Goal: Task Accomplishment & Management: Use online tool/utility

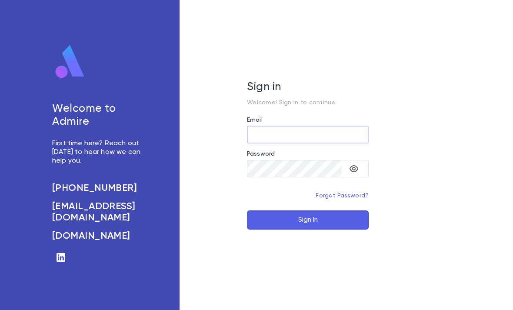
type input "**********"
click at [308, 230] on button "Sign In" at bounding box center [308, 219] width 122 height 19
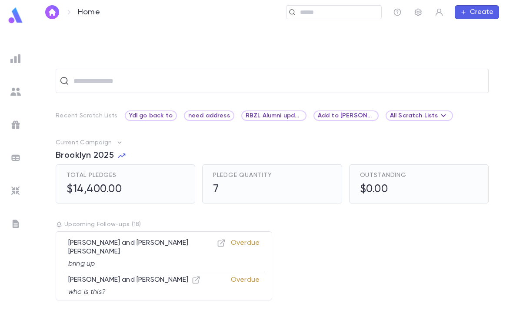
click at [17, 95] on img at bounding box center [15, 92] width 10 height 10
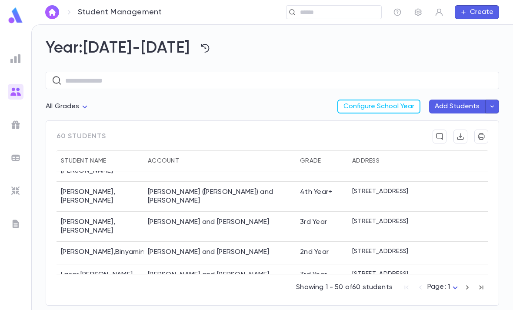
scroll to position [707, 0]
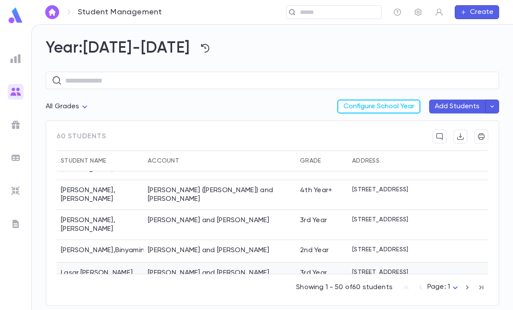
click at [181, 269] on div "[PERSON_NAME] and [PERSON_NAME]" at bounding box center [209, 273] width 122 height 9
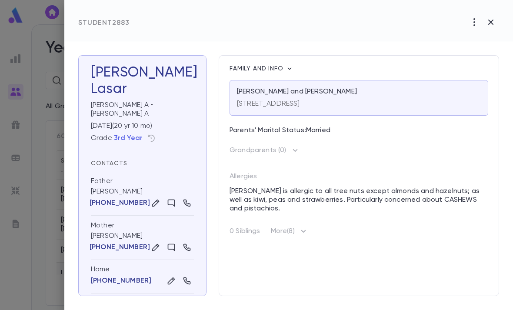
click at [309, 233] on icon "button" at bounding box center [303, 231] width 10 height 10
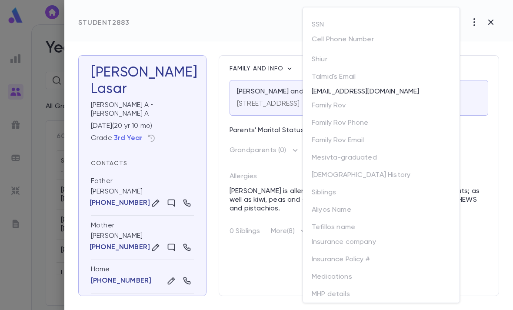
scroll to position [0, 0]
click at [482, 128] on div at bounding box center [256, 155] width 513 height 310
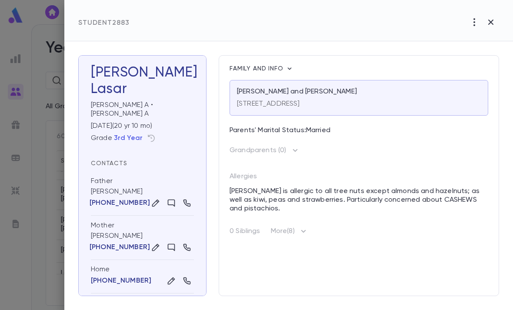
click at [494, 22] on icon "button" at bounding box center [491, 22] width 10 height 10
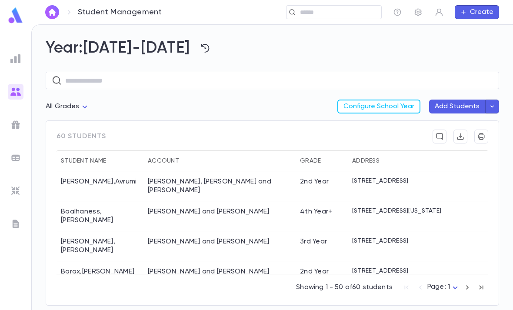
click at [345, 6] on div "​" at bounding box center [334, 12] width 96 height 14
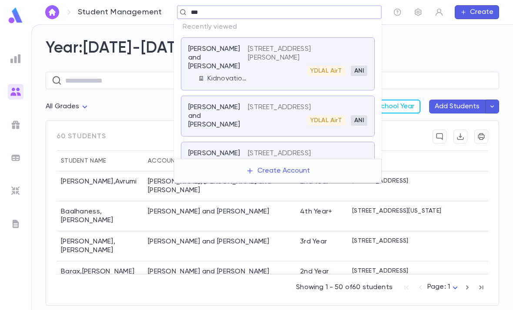
type input "****"
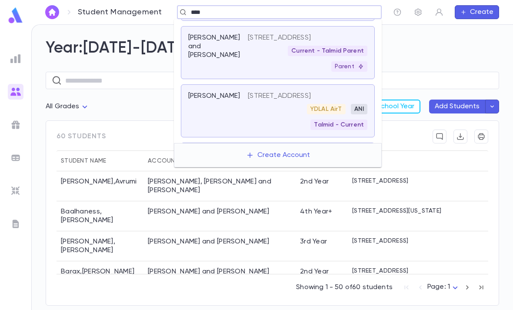
scroll to position [94, 0]
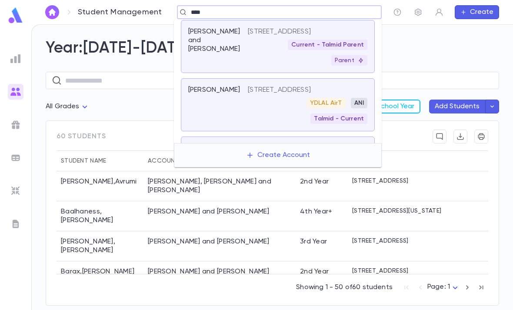
click at [311, 86] on p "91 Amsterdam Avenue, Passaic NJ 07055" at bounding box center [279, 90] width 63 height 9
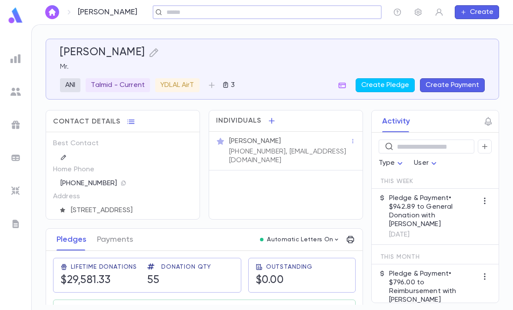
click at [306, 143] on div "Mr. Yisrael A Feit" at bounding box center [289, 141] width 121 height 9
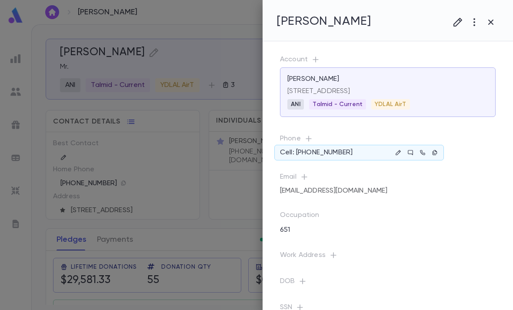
click at [422, 152] on icon at bounding box center [422, 152] width 5 height 5
click at [30, 10] on div at bounding box center [256, 155] width 513 height 310
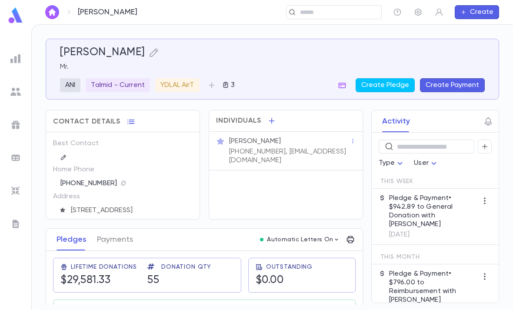
click at [16, 17] on img at bounding box center [15, 15] width 17 height 17
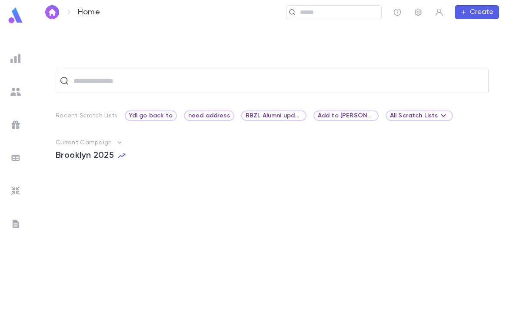
click at [18, 63] on img at bounding box center [15, 58] width 10 height 10
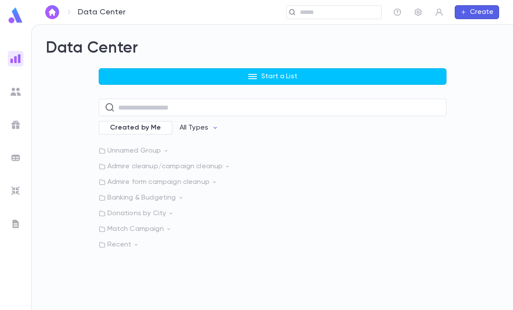
click at [145, 241] on p "Recent" at bounding box center [273, 244] width 348 height 9
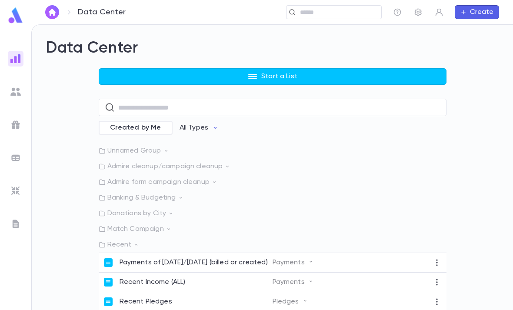
scroll to position [28, 0]
click at [199, 278] on div "Recent Income (ALL)" at bounding box center [188, 282] width 169 height 9
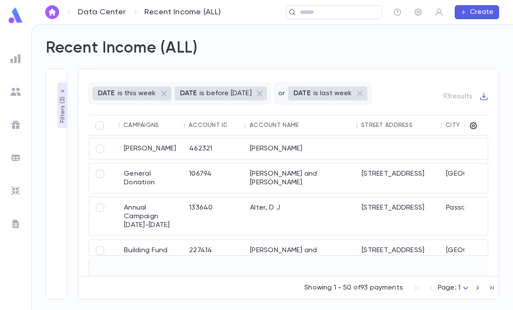
scroll to position [3, 186]
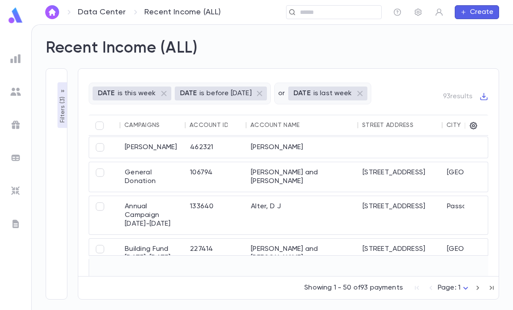
click at [20, 17] on img at bounding box center [15, 15] width 17 height 17
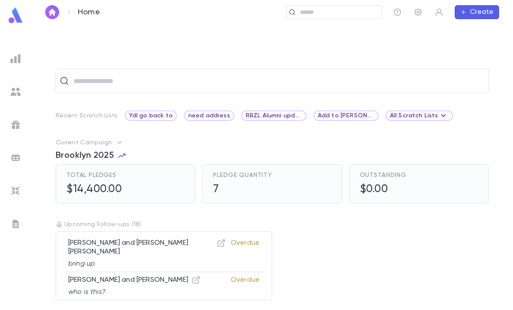
click at [17, 195] on img at bounding box center [15, 191] width 10 height 10
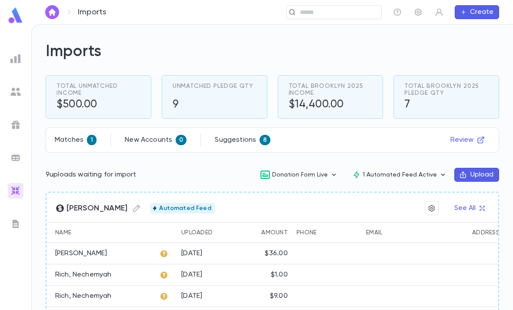
click at [477, 136] on icon "button" at bounding box center [481, 140] width 8 height 8
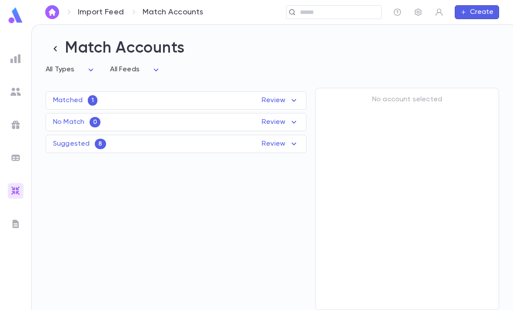
click at [286, 139] on p "Review" at bounding box center [280, 144] width 37 height 10
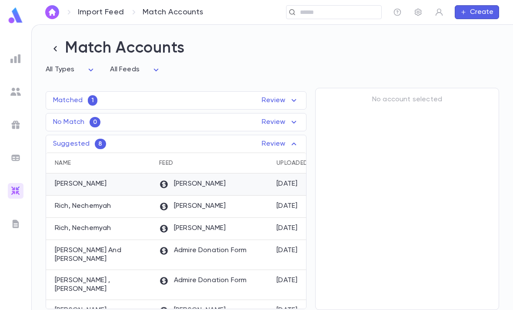
click at [261, 173] on div "Zelle Zap" at bounding box center [213, 184] width 117 height 22
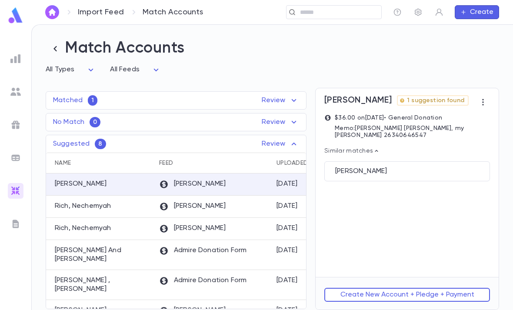
click at [434, 167] on div "Lipson, Jeffrey" at bounding box center [407, 171] width 144 height 9
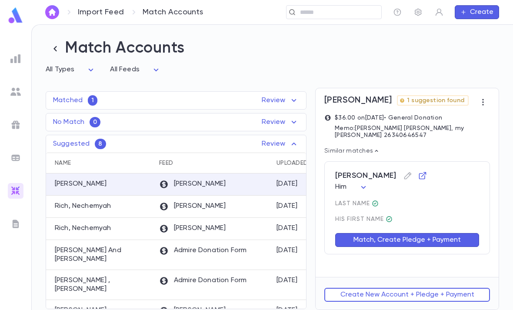
click at [432, 233] on button "Match, Create Pledge + Payment" at bounding box center [407, 240] width 144 height 14
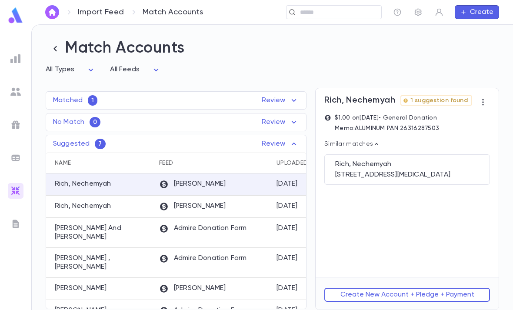
click at [96, 173] on div "Rich, Nechemyah" at bounding box center [100, 184] width 109 height 22
click at [473, 170] on div "6413 Doral Drive, APT C, Baltimore MD 21209 United States" at bounding box center [407, 174] width 144 height 9
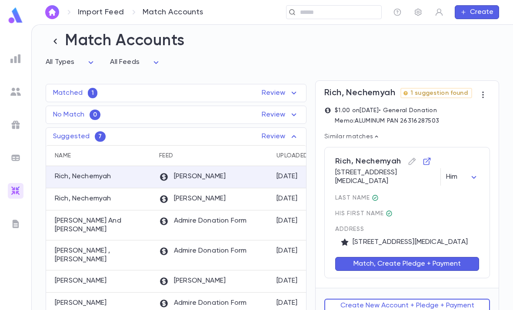
scroll to position [28, 0]
click at [439, 257] on button "Match, Create Pledge + Payment" at bounding box center [407, 264] width 144 height 14
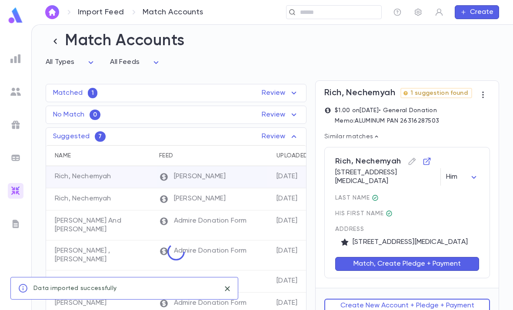
scroll to position [0, 0]
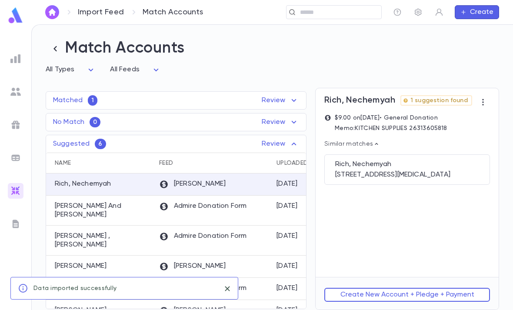
click at [433, 170] on div "6413 Doral Drive, APT C, Baltimore MD 21209 United States" at bounding box center [407, 174] width 144 height 9
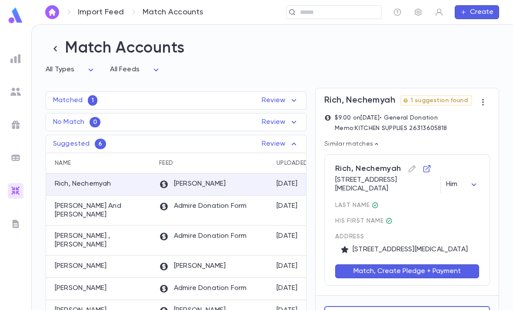
click at [426, 264] on button "Match, Create Pledge + Payment" at bounding box center [407, 271] width 144 height 14
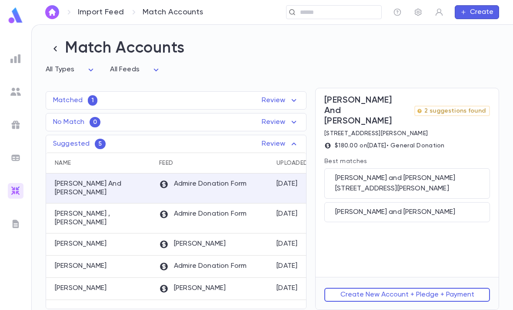
click at [471, 174] on div "Langermann, Adir and Rochel bina" at bounding box center [407, 178] width 144 height 9
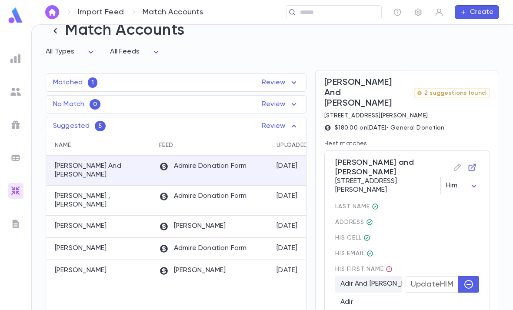
scroll to position [25, 0]
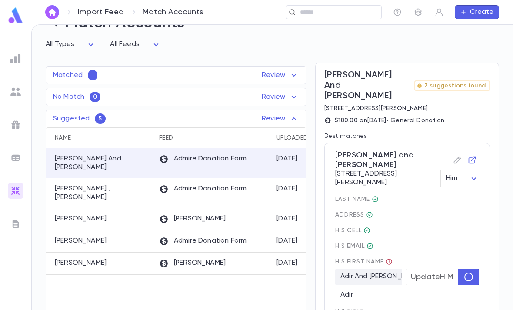
click at [471, 269] on button "button" at bounding box center [468, 277] width 21 height 17
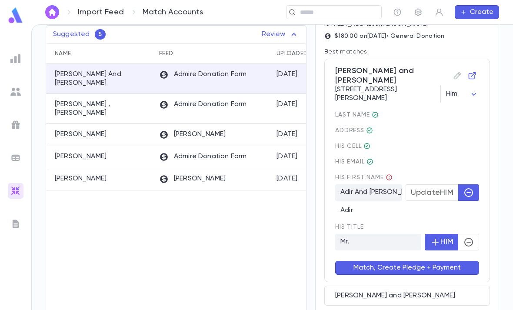
scroll to position [109, 0]
click at [91, 94] on div "Ramey Schwartz , David Yosef" at bounding box center [100, 109] width 109 height 30
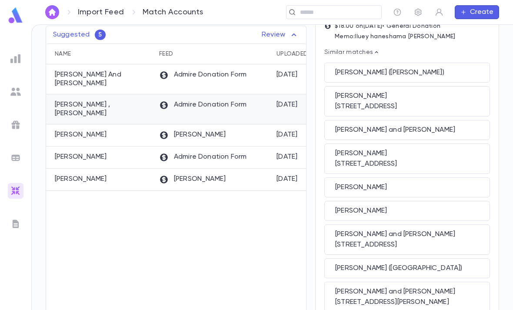
scroll to position [0, 0]
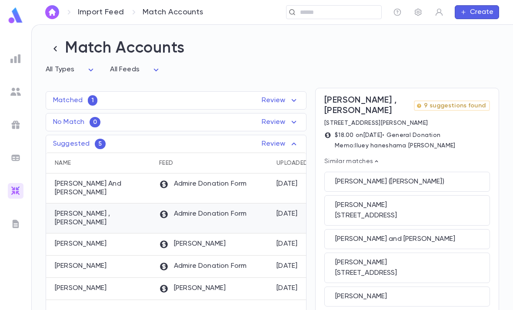
click at [97, 262] on p "Friedland, Shaindy" at bounding box center [81, 266] width 52 height 9
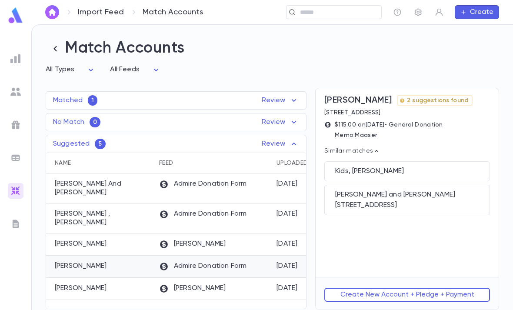
click at [468, 300] on button "Create New Account + Pledge + Payment" at bounding box center [407, 295] width 166 height 14
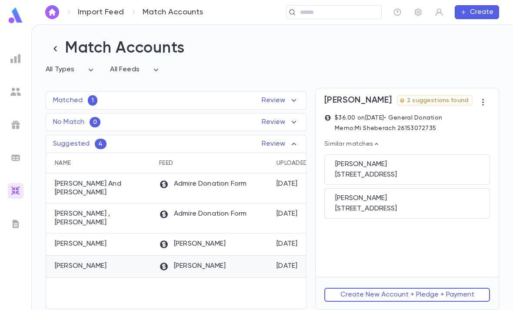
click at [87, 256] on div "Katz, Eliezer" at bounding box center [100, 267] width 109 height 22
click at [446, 204] on div "3227 Shelburne Road, Pikesville MD 21208" at bounding box center [407, 208] width 144 height 9
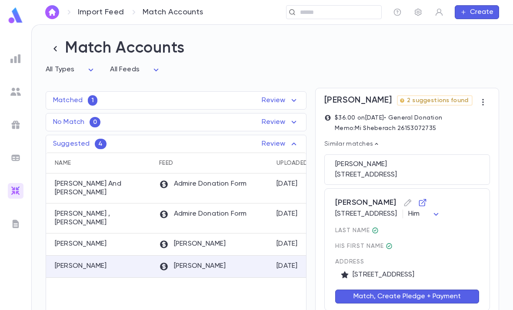
click at [473, 290] on button "Match, Create Pledge + Payment" at bounding box center [407, 297] width 144 height 14
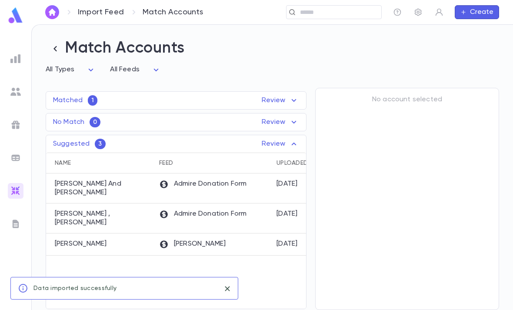
click at [72, 180] on p "Langermann, Adir And Rochel Bina" at bounding box center [103, 188] width 96 height 17
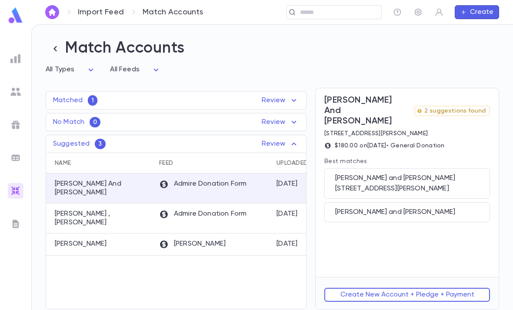
click at [478, 184] on div "3308 Pinkney Road, Baltimore MD 21215" at bounding box center [407, 188] width 144 height 9
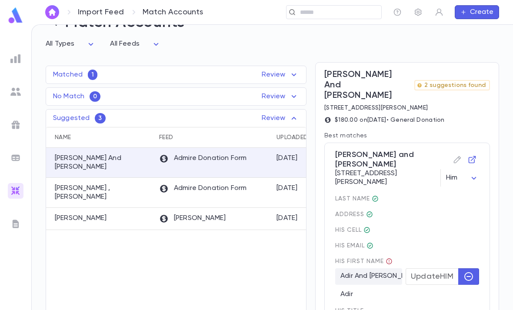
scroll to position [33, 0]
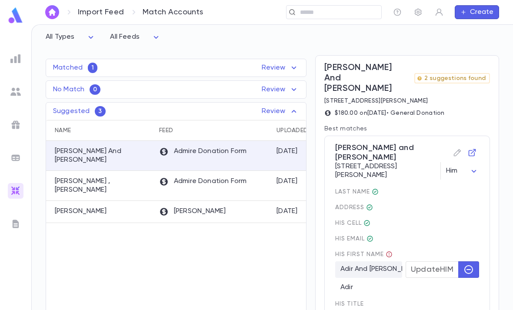
click at [472, 261] on button "button" at bounding box center [468, 269] width 21 height 17
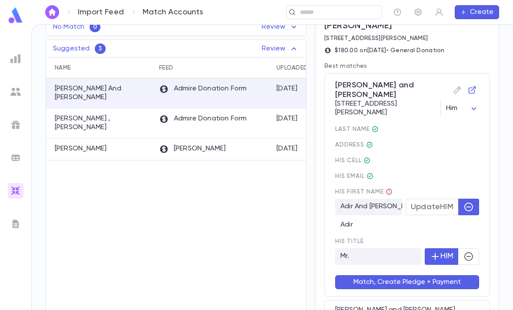
scroll to position [97, 0]
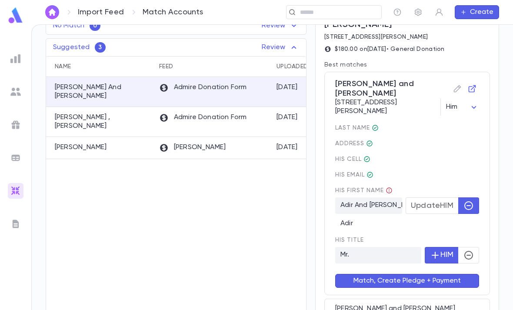
click at [464, 274] on button "Match, Create Pledge + Payment" at bounding box center [407, 281] width 144 height 14
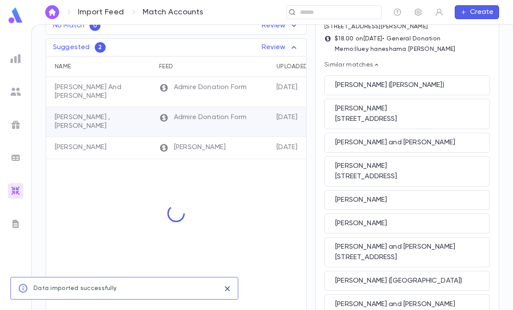
scroll to position [0, 0]
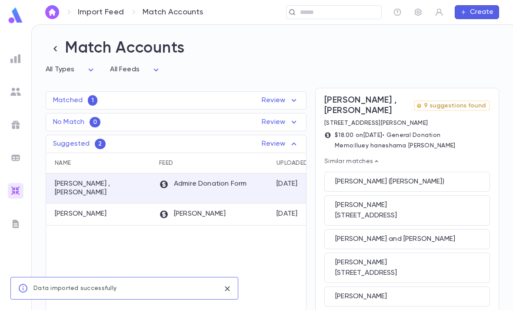
click at [70, 180] on p "Ramey Schwartz , David Yosef" at bounding box center [103, 188] width 96 height 17
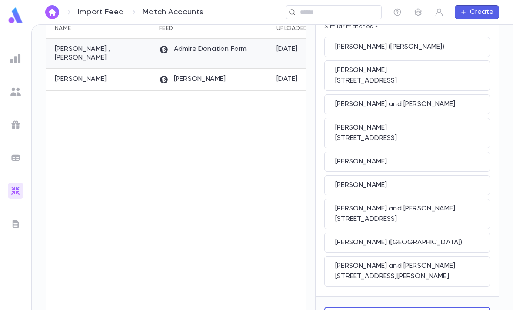
scroll to position [134, 0]
click at [457, 307] on button "Create New Account + Pledge + Payment" at bounding box center [407, 314] width 166 height 14
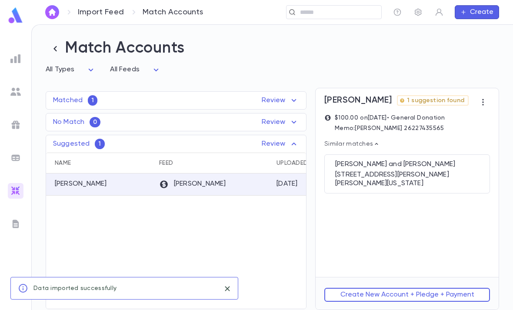
scroll to position [0, 0]
click at [466, 170] on div "150 Stevens road, Tom’s River NEW JERSEY 08755" at bounding box center [407, 178] width 144 height 17
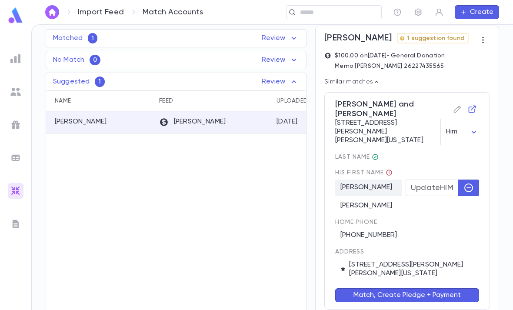
scroll to position [62, 0]
click at [457, 288] on button "Match, Create Pledge + Payment" at bounding box center [407, 295] width 144 height 14
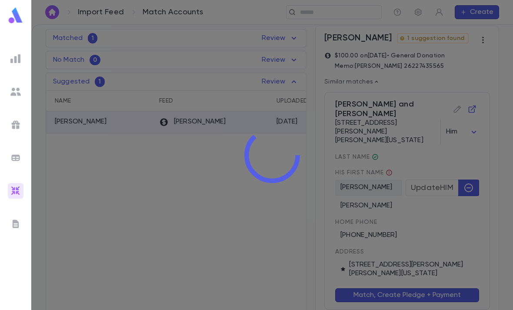
scroll to position [0, 0]
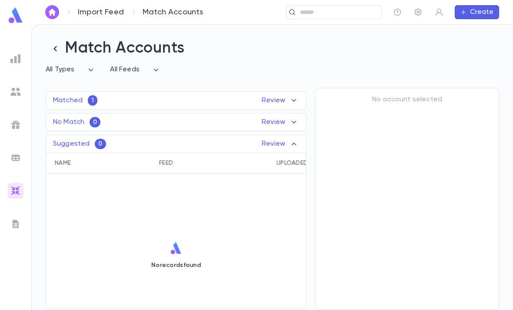
click at [286, 95] on p "Review" at bounding box center [280, 100] width 37 height 10
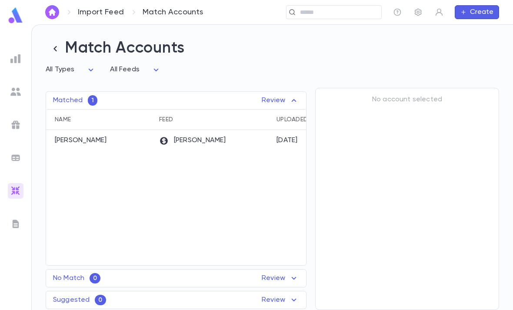
click at [257, 130] on div "Zelle Zap" at bounding box center [213, 141] width 117 height 22
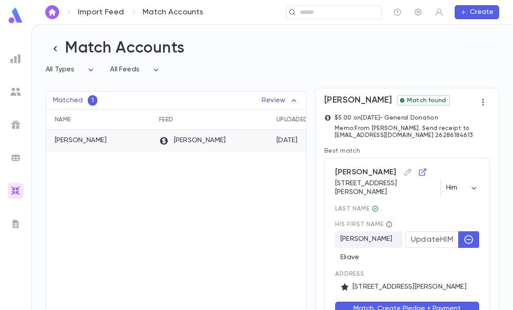
click at [484, 98] on icon "button" at bounding box center [483, 102] width 9 height 9
click at [475, 143] on div at bounding box center [256, 155] width 513 height 310
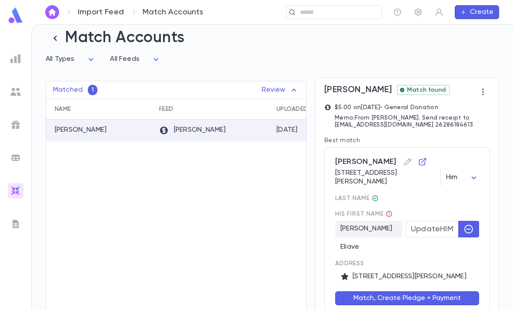
scroll to position [11, 0]
click at [419, 158] on icon "button" at bounding box center [422, 161] width 7 height 7
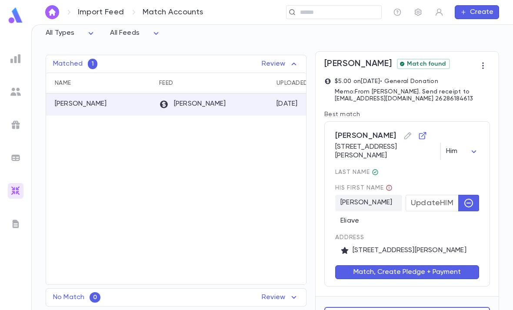
scroll to position [36, 0]
click at [436, 307] on button "Create New Account + Pledge + Payment" at bounding box center [407, 314] width 166 height 14
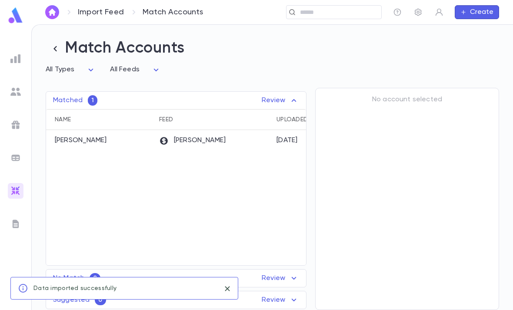
scroll to position [0, 0]
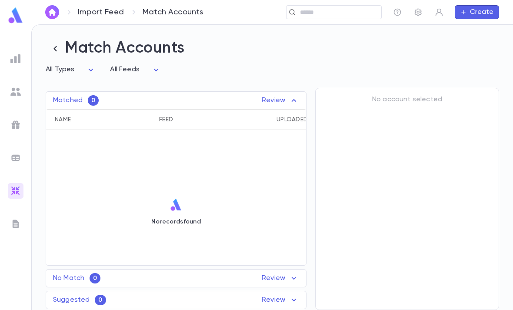
click at [16, 22] on img at bounding box center [15, 15] width 17 height 17
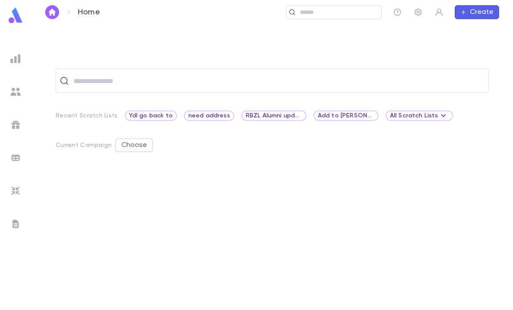
scroll to position [27, 0]
